Goal: Task Accomplishment & Management: Use online tool/utility

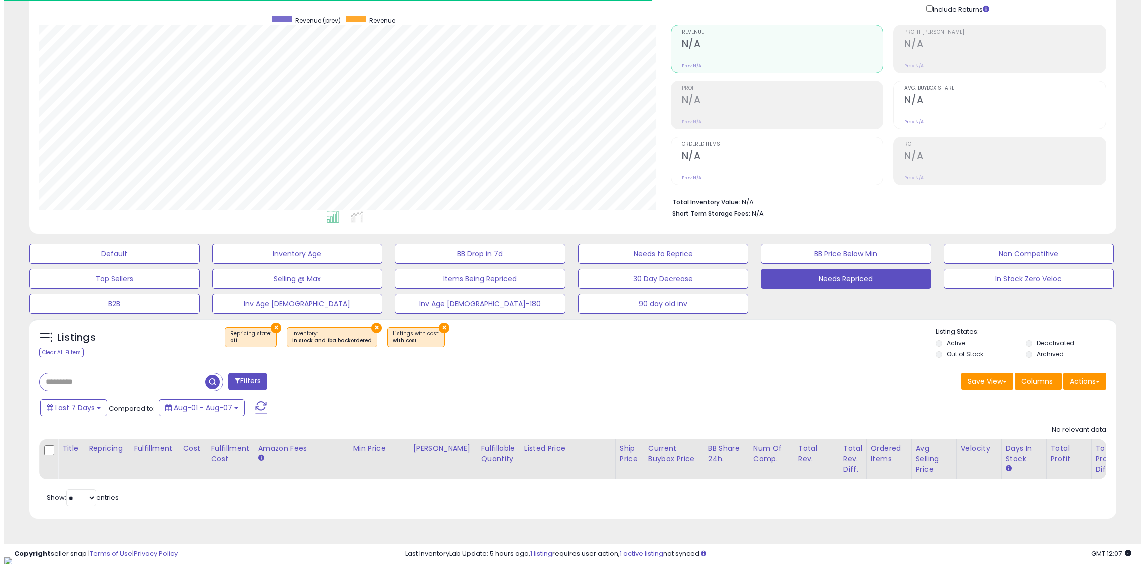
scroll to position [205, 631]
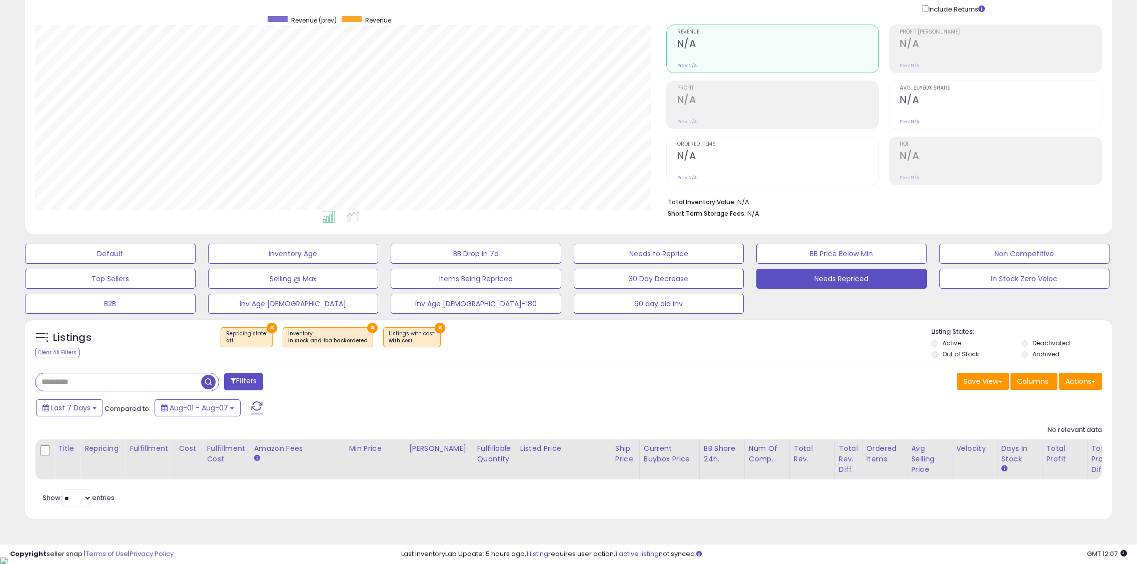
click at [259, 403] on span at bounding box center [257, 407] width 12 height 13
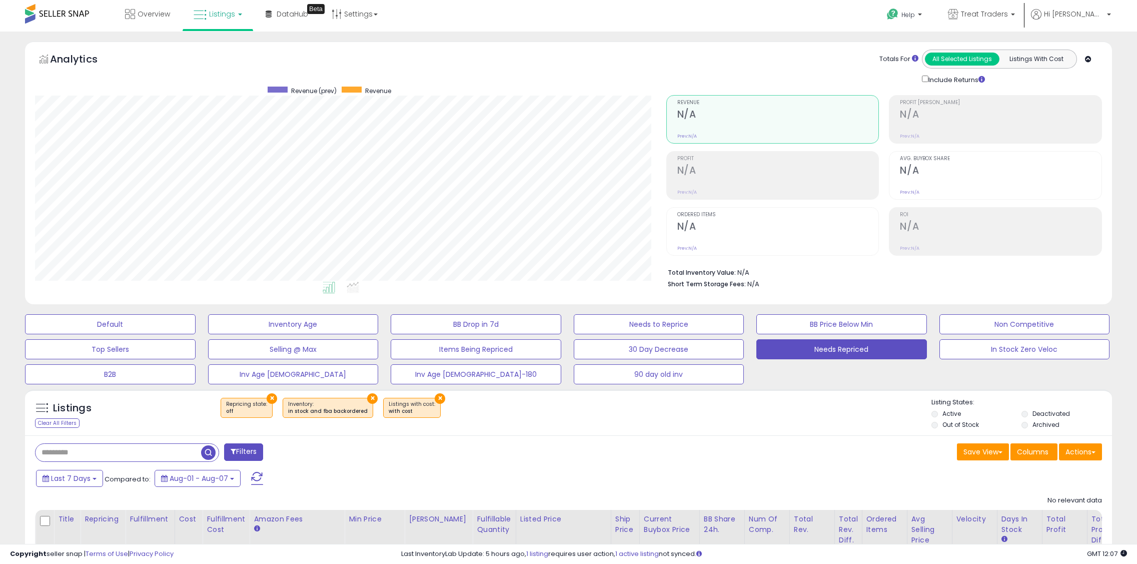
scroll to position [0, 0]
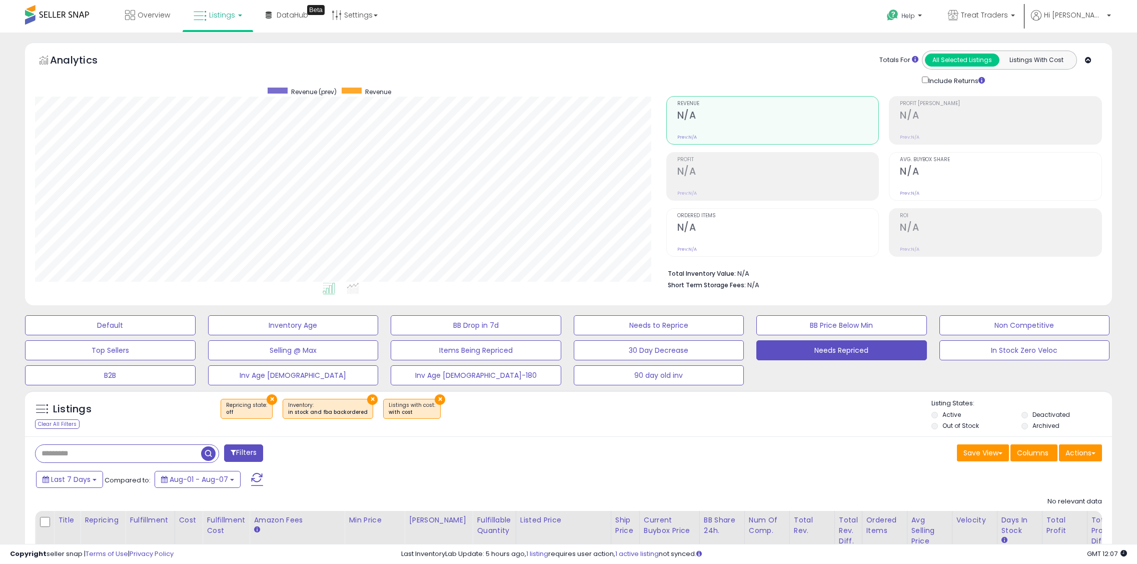
click at [222, 26] on link "Listings" at bounding box center [218, 15] width 64 height 30
click at [220, 87] on icon at bounding box center [227, 87] width 53 height 15
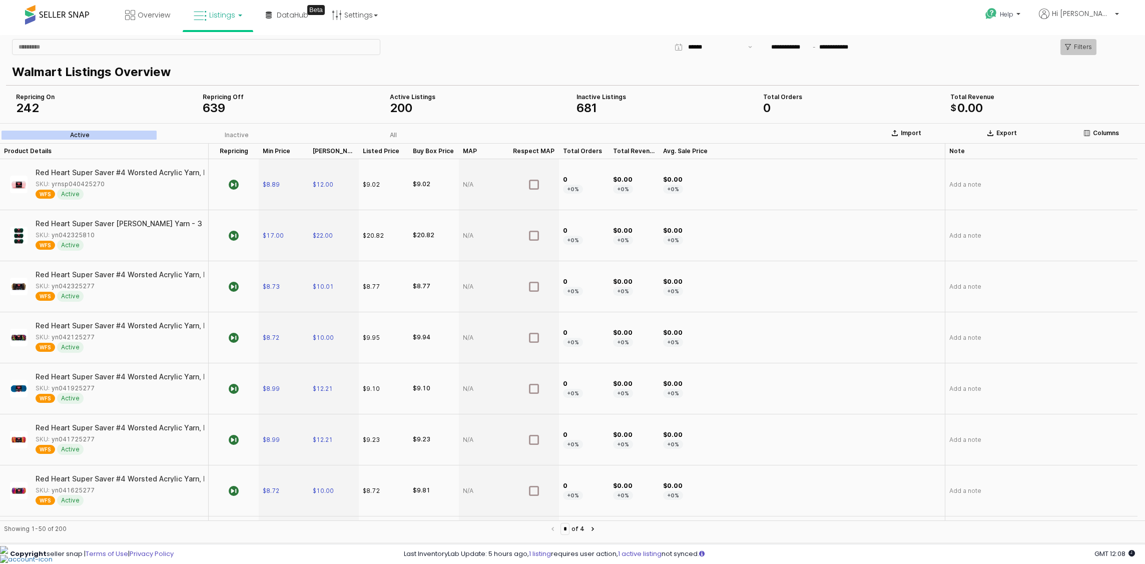
click at [1070, 45] on polygon "App Frame" at bounding box center [1068, 47] width 6 height 6
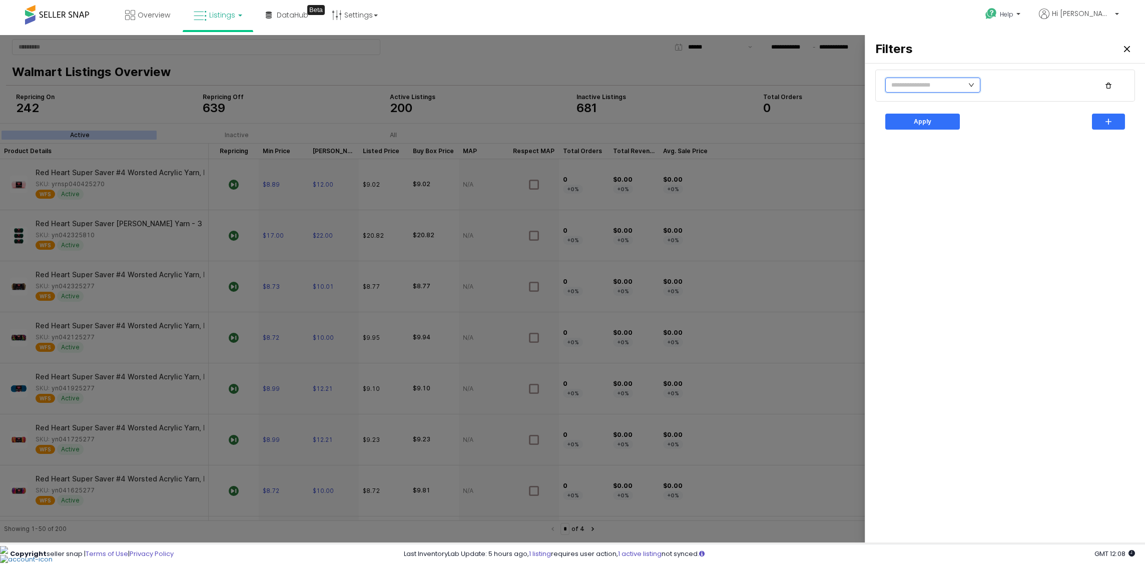
click at [914, 82] on input "text" at bounding box center [932, 85] width 95 height 15
click at [923, 169] on li "Is Repricing" at bounding box center [918, 169] width 67 height 16
click at [972, 122] on li "No" at bounding box center [980, 121] width 55 height 16
click at [935, 125] on div "Apply" at bounding box center [922, 121] width 66 height 15
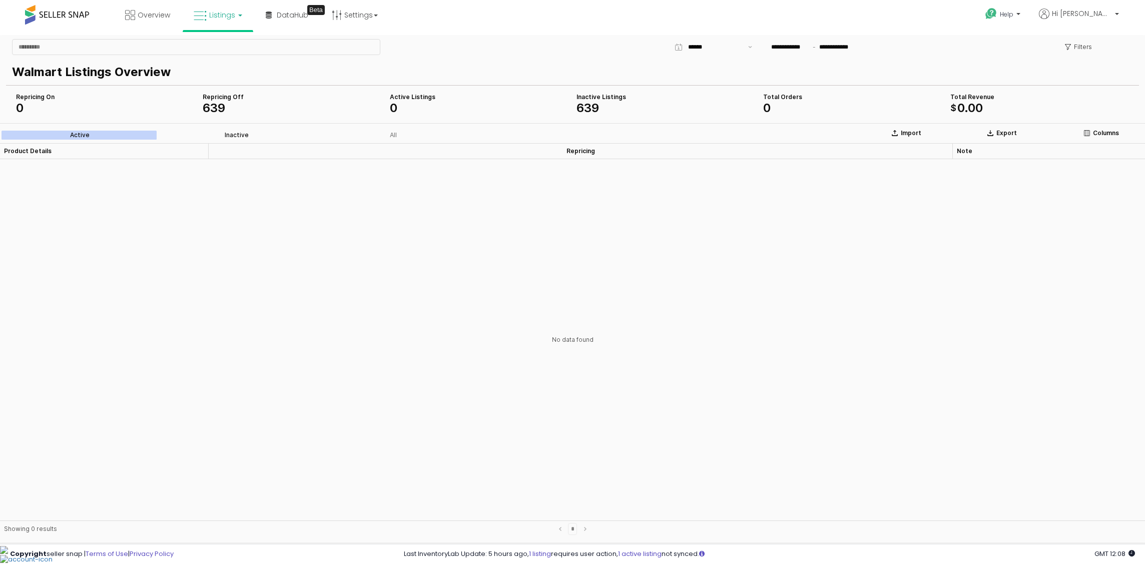
click at [241, 137] on div "Inactive" at bounding box center [237, 135] width 24 height 7
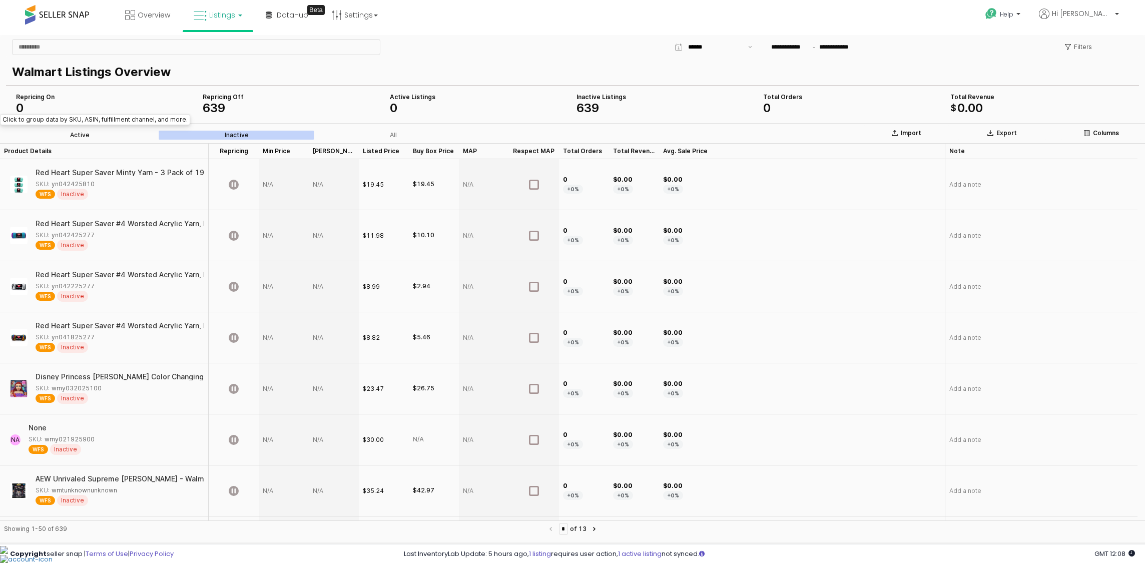
click at [78, 132] on div "Active" at bounding box center [80, 135] width 20 height 7
